Goal: Check status: Check status

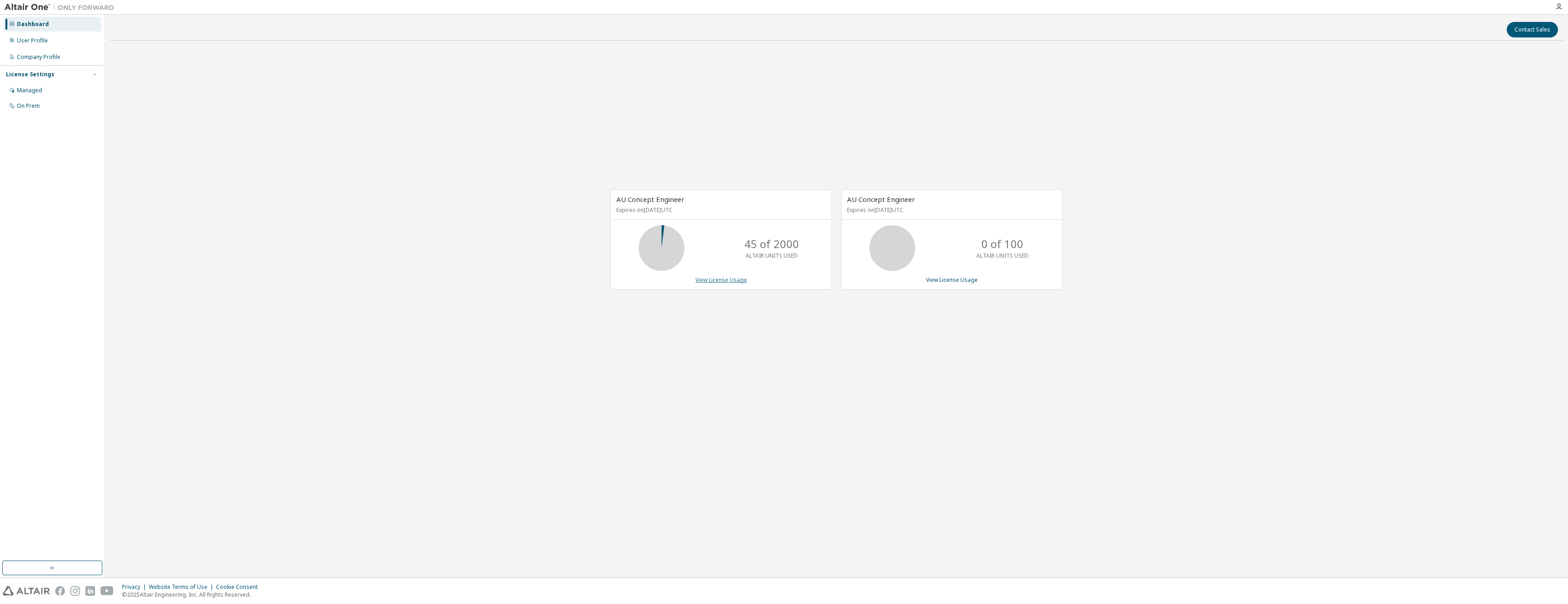
click at [729, 279] on link "View License Usage" at bounding box center [721, 279] width 52 height 8
click at [1151, 130] on div "AU Concept Engineer Expires on [DATE] UTC 45 of 2000 ALTAIR UNITS USED View Lic…" at bounding box center [836, 244] width 1454 height 393
